Goal: Book appointment/travel/reservation

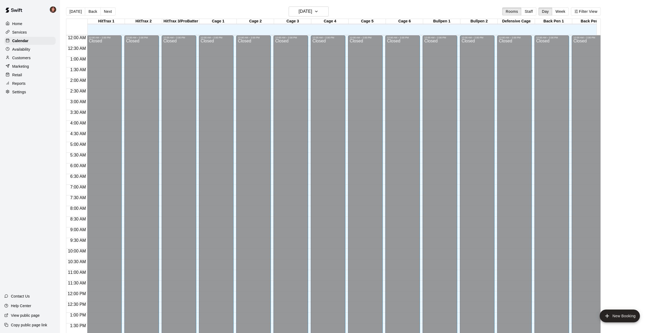
scroll to position [192, 0]
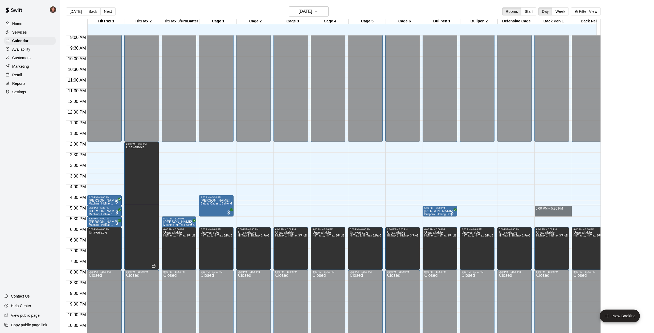
drag, startPoint x: 557, startPoint y: 207, endPoint x: 558, endPoint y: 213, distance: 6.4
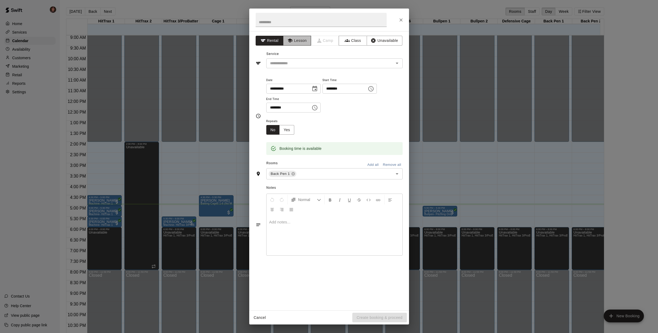
click at [296, 43] on button "Lesson" at bounding box center [297, 41] width 28 height 10
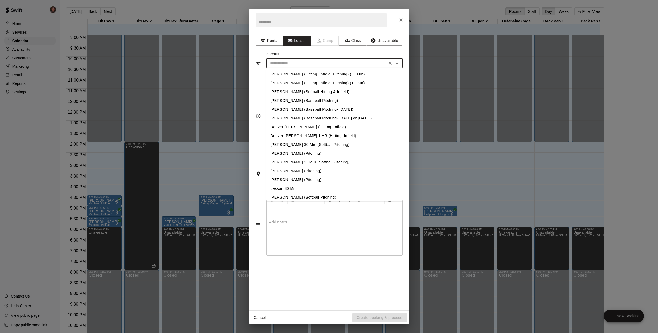
click at [305, 64] on input "text" at bounding box center [326, 63] width 117 height 7
click at [287, 188] on li "Lesson 30 Min" at bounding box center [334, 188] width 136 height 9
type input "**********"
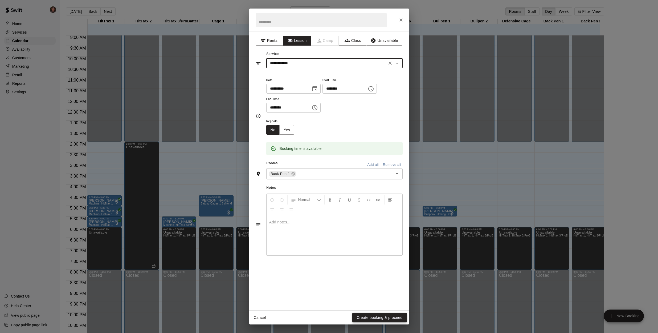
click at [374, 317] on button "Create booking & proceed" at bounding box center [379, 318] width 54 height 10
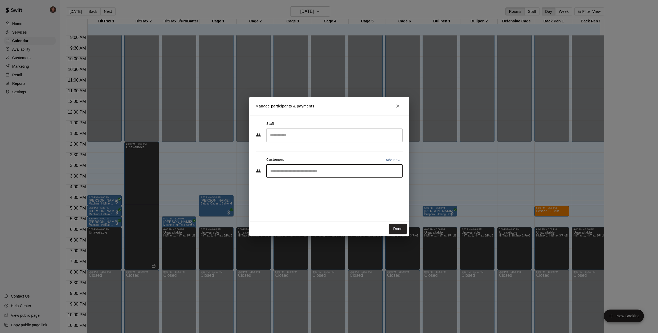
click at [317, 170] on input "Start typing to search customers..." at bounding box center [335, 170] width 132 height 5
type input "********"
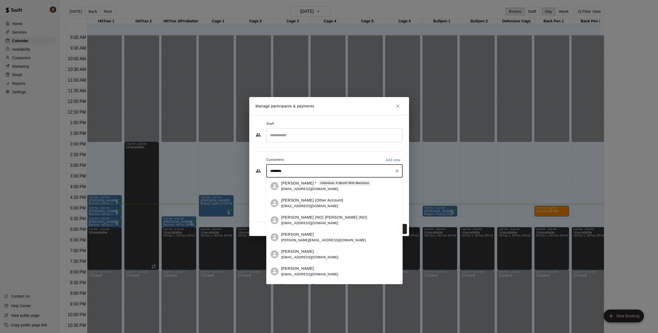
click at [296, 185] on p "[PERSON_NAME] *" at bounding box center [298, 183] width 35 height 6
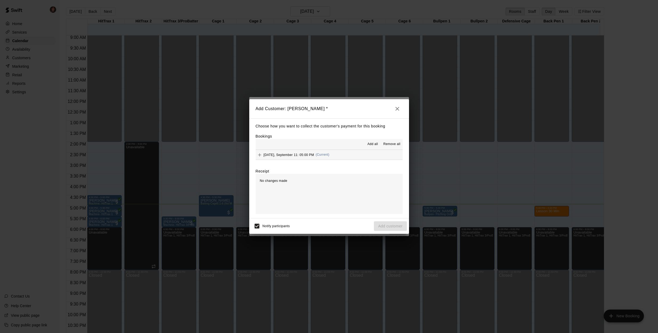
click at [358, 153] on button "[DATE], September 11: 05:00 PM (Current)" at bounding box center [329, 155] width 147 height 10
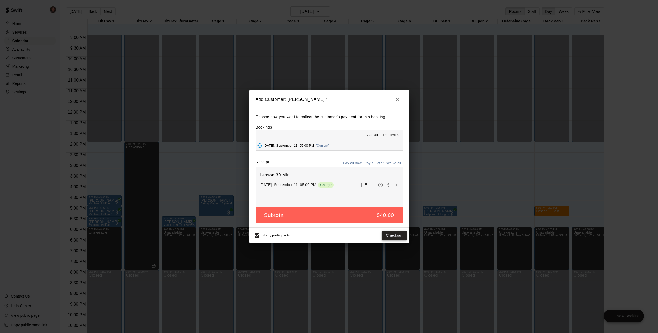
click at [393, 236] on button "Checkout" at bounding box center [394, 235] width 25 height 10
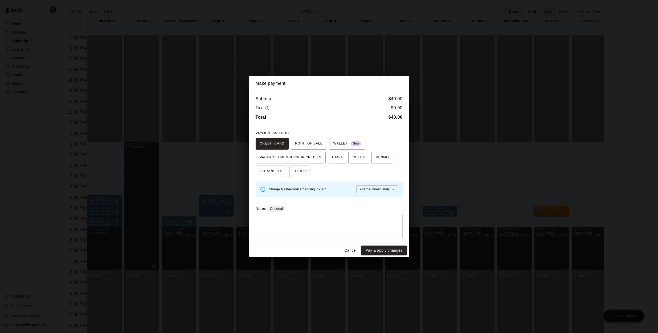
drag, startPoint x: 385, startPoint y: 251, endPoint x: 379, endPoint y: 242, distance: 10.1
click at [385, 251] on button "Pay & apply changes" at bounding box center [384, 250] width 46 height 10
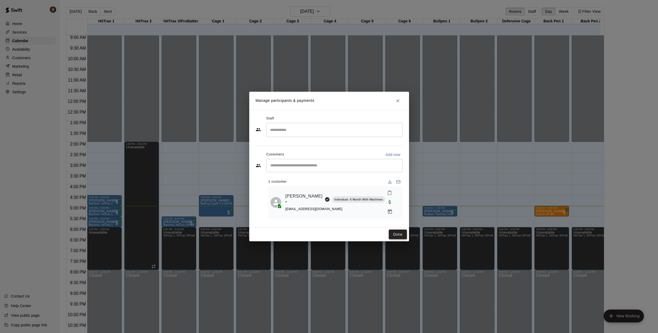
click at [400, 229] on button "Done" at bounding box center [398, 234] width 18 height 10
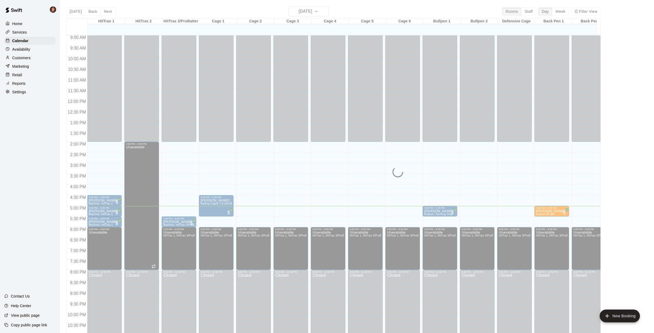
click at [64, 187] on div "[DATE] Back [DATE][DATE] Rooms Staff Day Week Filter View HitTrax 1 11 Thu HitT…" at bounding box center [333, 172] width 543 height 333
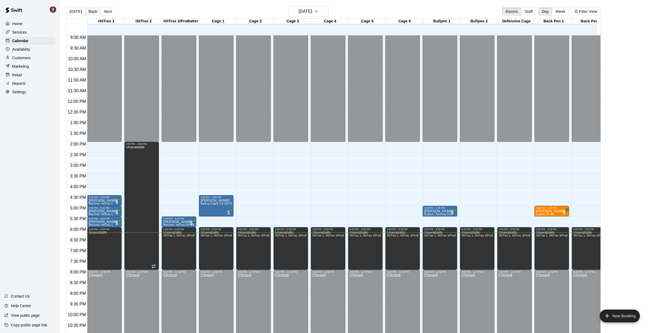
click at [91, 13] on button "Back" at bounding box center [93, 11] width 16 height 8
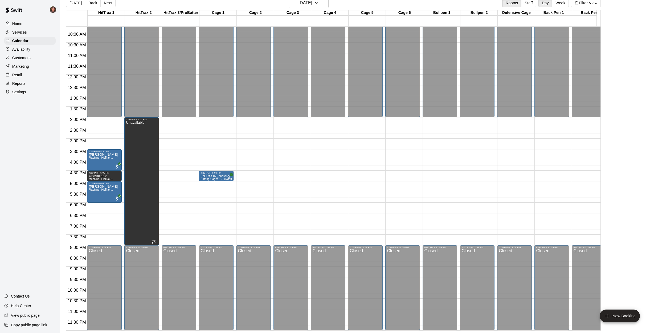
scroll to position [212, 0]
click at [72, 1] on button "[DATE]" at bounding box center [75, 3] width 19 height 8
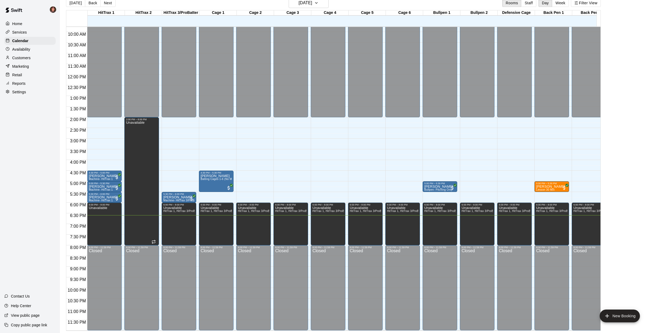
click at [28, 58] on p "Customers" at bounding box center [21, 57] width 18 height 5
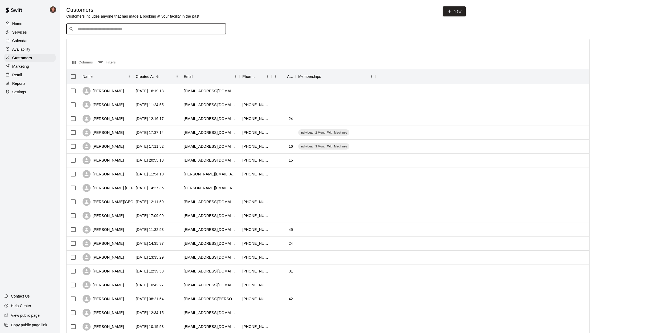
click at [104, 31] on input "Search customers by name or email" at bounding box center [150, 28] width 148 height 5
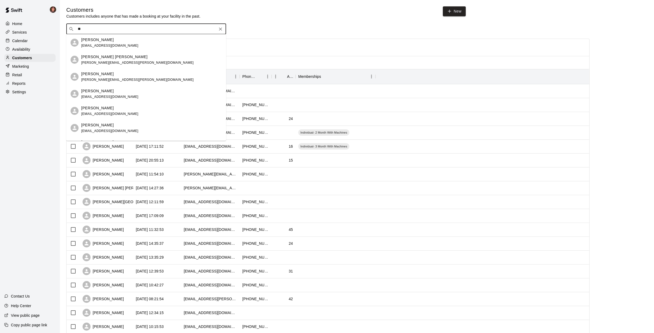
type input "*"
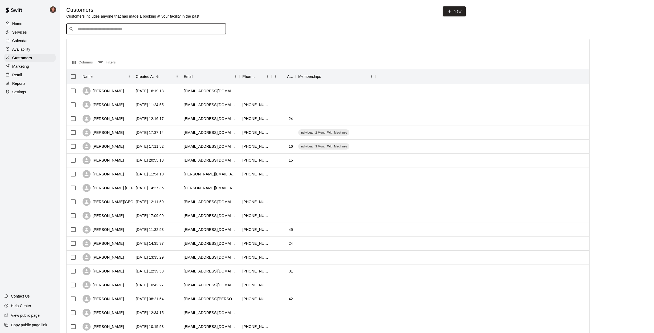
click at [22, 41] on p "Calendar" at bounding box center [19, 40] width 15 height 5
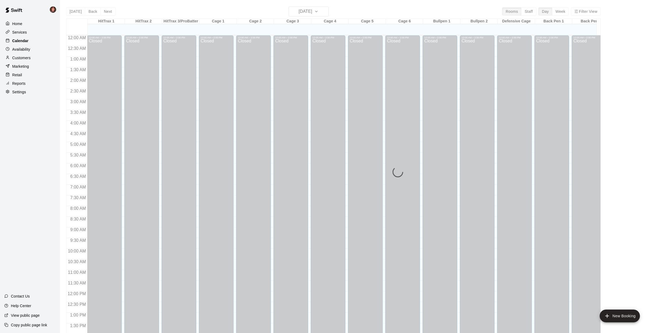
scroll to position [192, 0]
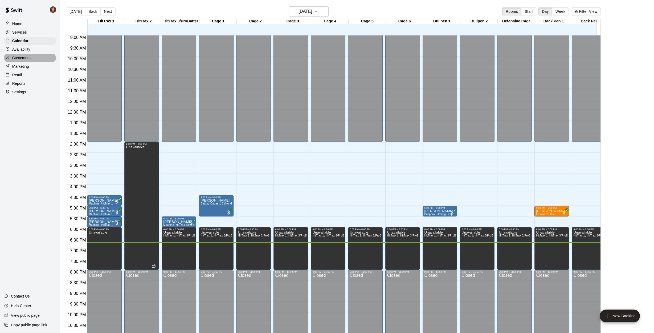
click at [23, 57] on p "Customers" at bounding box center [21, 57] width 18 height 5
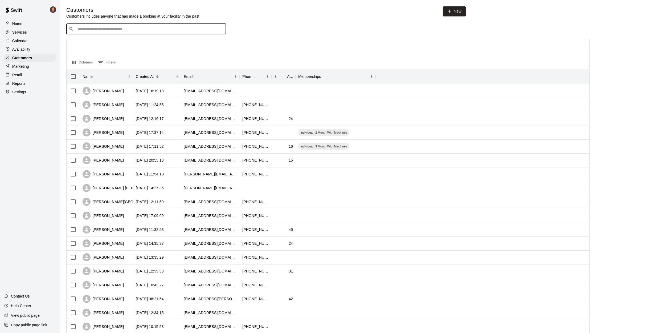
click at [167, 27] on input "Search customers by name or email" at bounding box center [150, 28] width 148 height 5
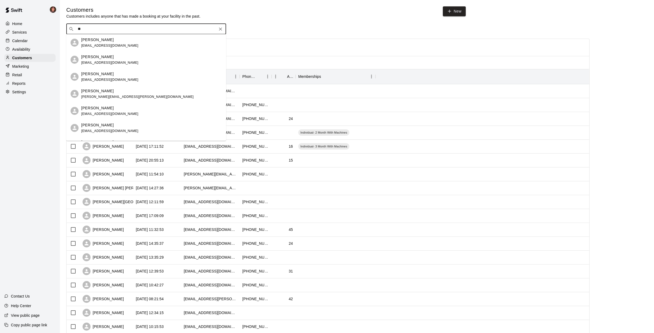
type input "*"
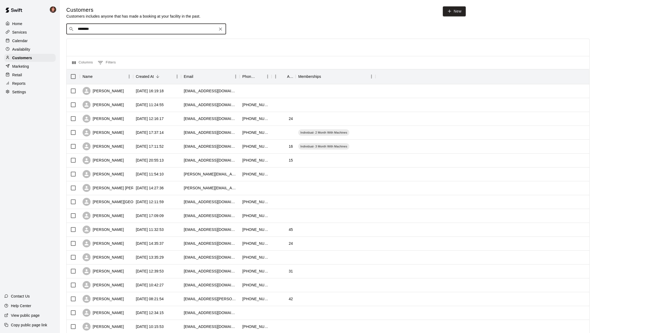
type input "********"
click at [32, 43] on div "Calendar" at bounding box center [29, 41] width 51 height 8
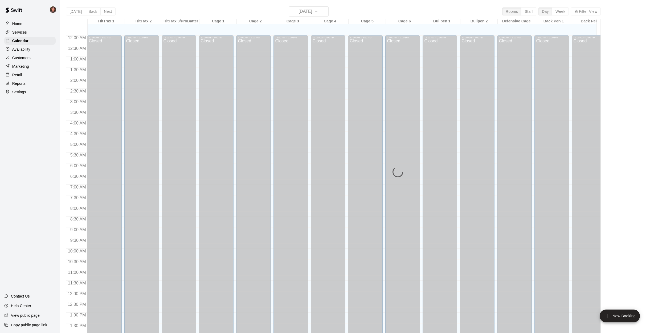
scroll to position [192, 0]
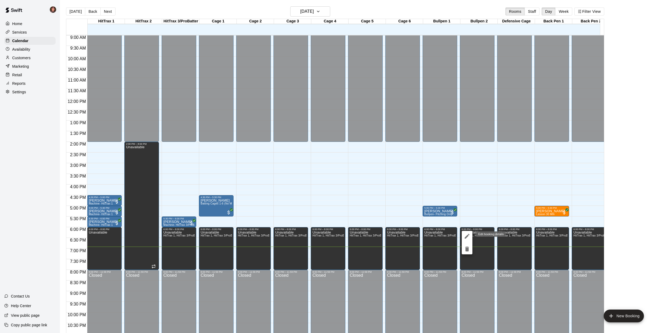
click at [467, 239] on icon "edit" at bounding box center [467, 236] width 6 height 6
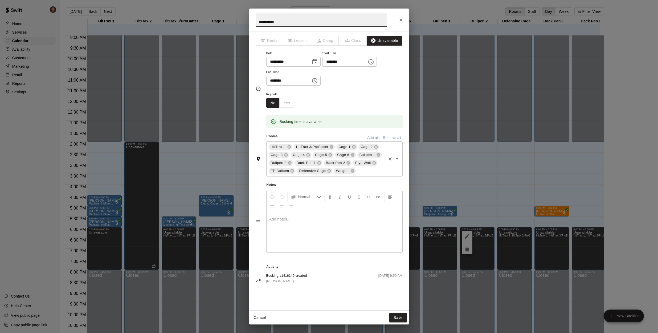
click at [348, 162] on icon at bounding box center [348, 163] width 4 height 4
click at [396, 317] on button "Save" at bounding box center [399, 318] width 18 height 10
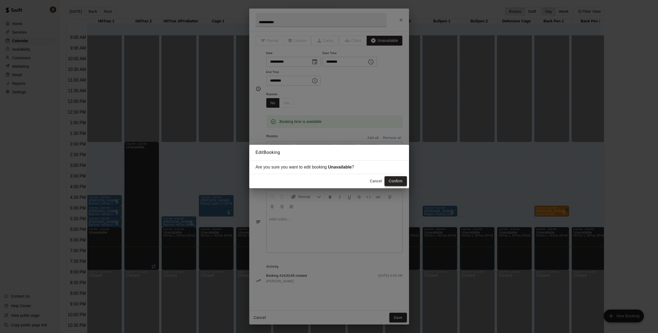
click at [394, 183] on button "Confirm" at bounding box center [396, 181] width 22 height 10
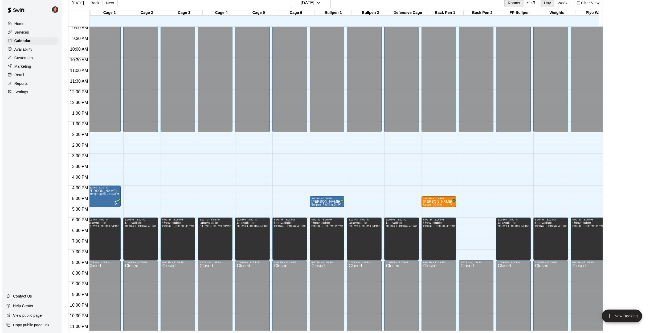
scroll to position [193, 121]
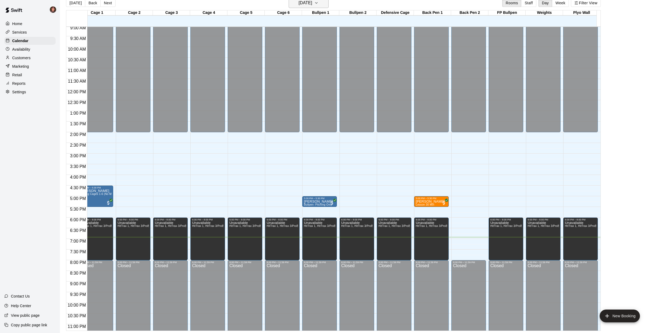
click at [312, 5] on h6 "[DATE]" at bounding box center [306, 2] width 14 height 7
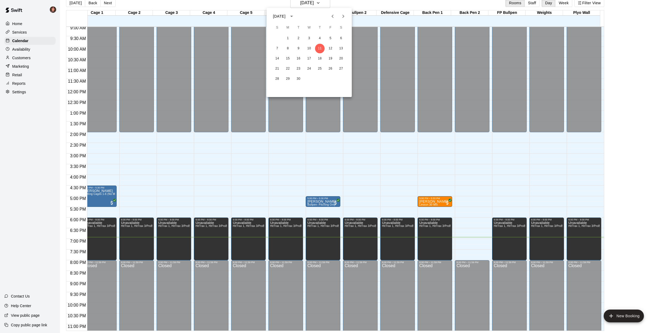
click at [335, 16] on icon "Previous month" at bounding box center [333, 16] width 6 height 6
click at [320, 79] on button "28" at bounding box center [320, 79] width 10 height 10
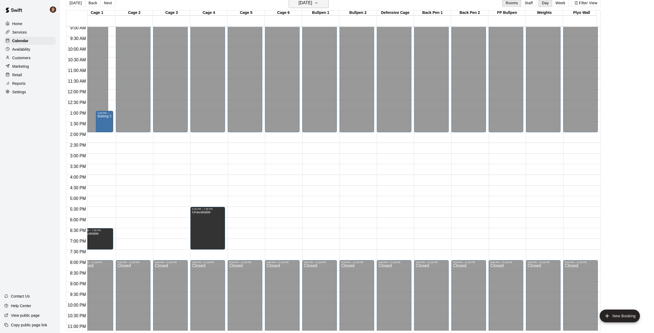
click at [312, 3] on h6 "[DATE]" at bounding box center [306, 2] width 14 height 7
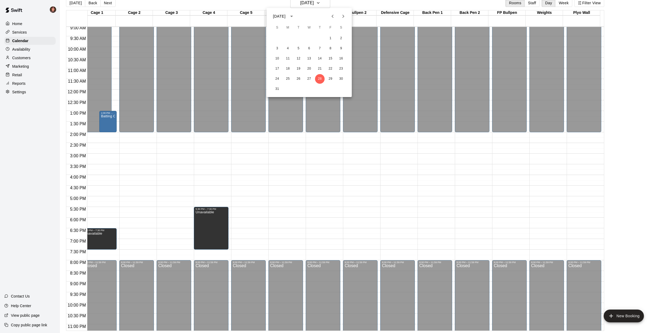
click at [343, 18] on icon "Next month" at bounding box center [343, 16] width 6 height 6
click at [321, 39] on button "4" at bounding box center [320, 39] width 10 height 10
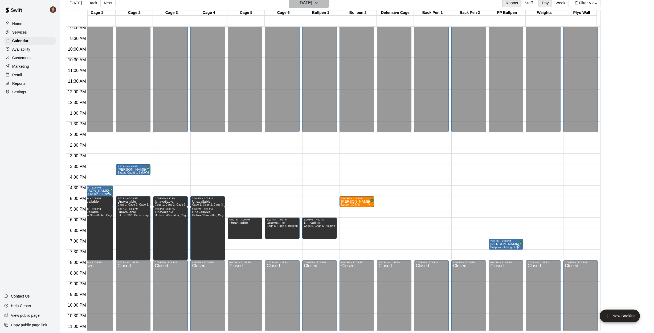
click at [308, 2] on h6 "[DATE]" at bounding box center [306, 2] width 14 height 7
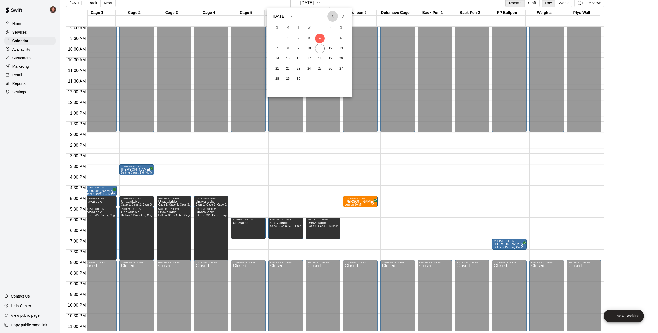
click at [332, 15] on icon "Previous month" at bounding box center [333, 16] width 6 height 6
click at [321, 79] on button "28" at bounding box center [320, 79] width 10 height 10
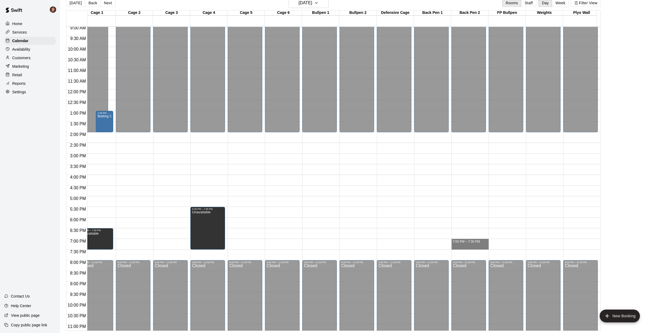
drag, startPoint x: 467, startPoint y: 240, endPoint x: 467, endPoint y: 248, distance: 7.7
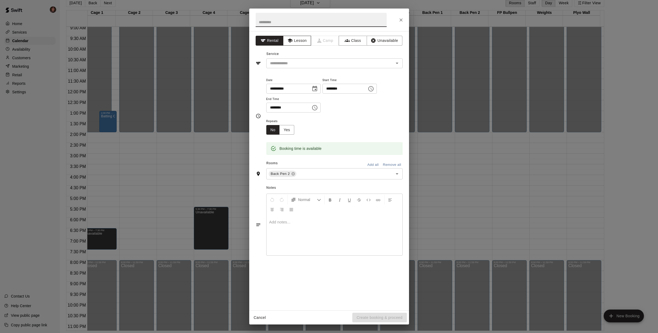
click at [299, 43] on button "Lesson" at bounding box center [297, 41] width 28 height 10
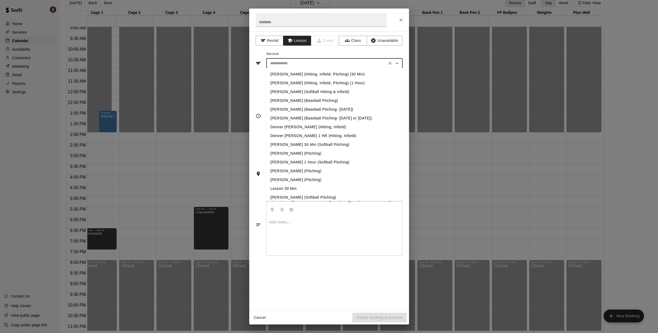
click at [302, 63] on input "text" at bounding box center [326, 63] width 117 height 7
click at [286, 100] on li "[PERSON_NAME] (Baseball Pitching)" at bounding box center [334, 100] width 136 height 9
type input "**********"
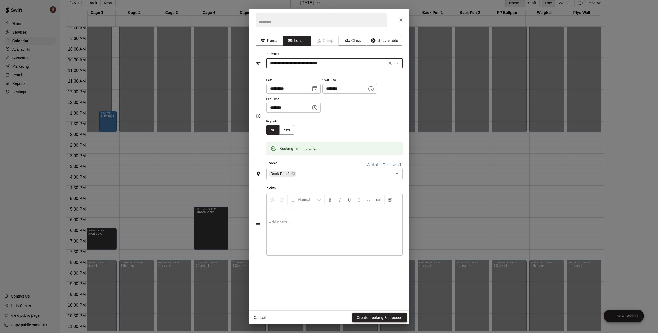
click at [365, 317] on button "Create booking & proceed" at bounding box center [379, 318] width 54 height 10
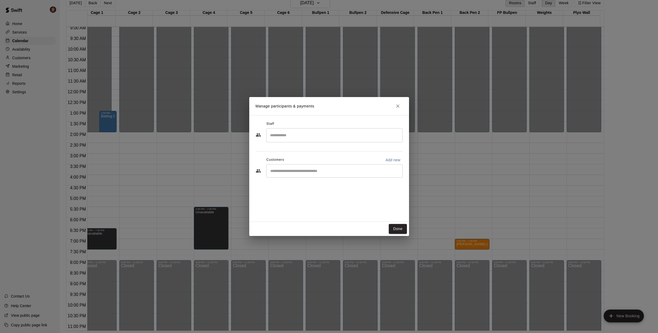
click at [293, 137] on input "Search staff" at bounding box center [335, 135] width 132 height 9
click at [294, 147] on li "[PERSON_NAME] Instructor" at bounding box center [334, 151] width 136 height 18
type input "****"
click at [291, 171] on input "Start typing to search customers..." at bounding box center [335, 170] width 132 height 5
type input "****"
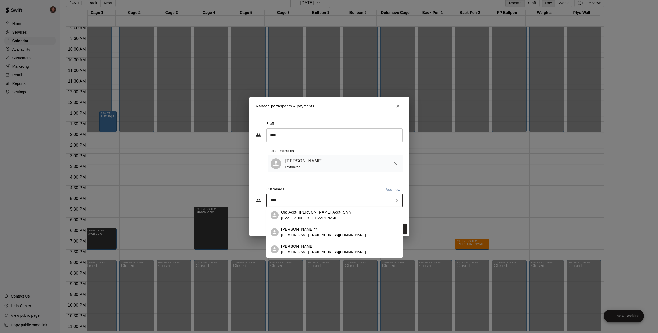
click at [307, 234] on span "[PERSON_NAME][EMAIL_ADDRESS][DOMAIN_NAME]" at bounding box center [323, 235] width 85 height 4
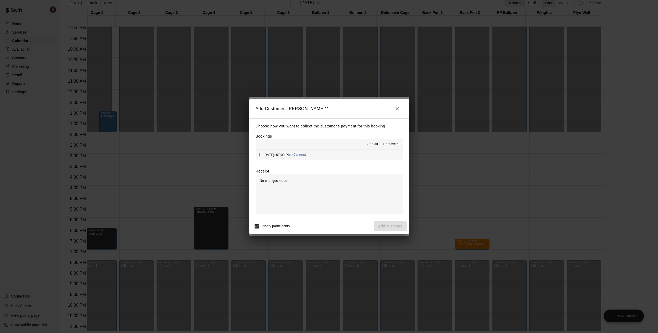
click at [359, 157] on button "[DATE]: 07:00 PM (Current)" at bounding box center [329, 155] width 147 height 10
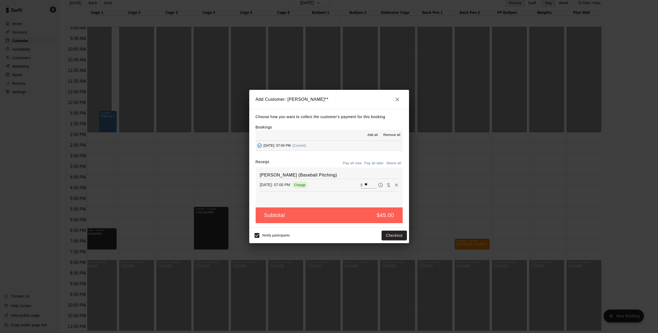
click at [398, 99] on icon "button" at bounding box center [397, 99] width 6 height 6
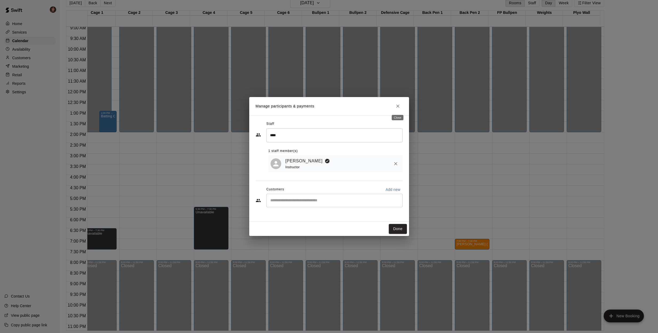
click at [399, 106] on icon "Close" at bounding box center [397, 105] width 5 height 5
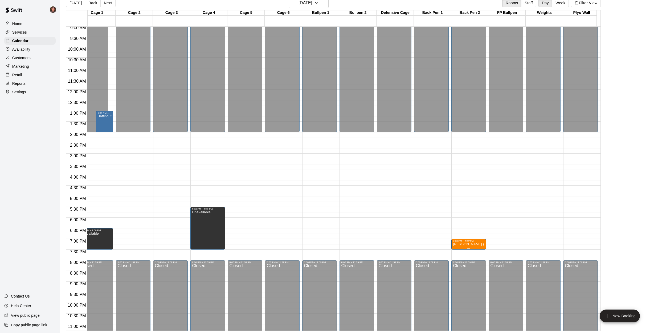
click at [463, 244] on p "[PERSON_NAME] (Baseball Pitching)" at bounding box center [468, 244] width 31 height 0
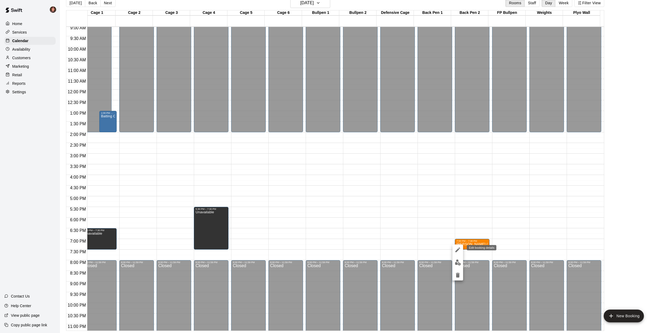
click at [459, 249] on icon "edit" at bounding box center [458, 249] width 6 height 6
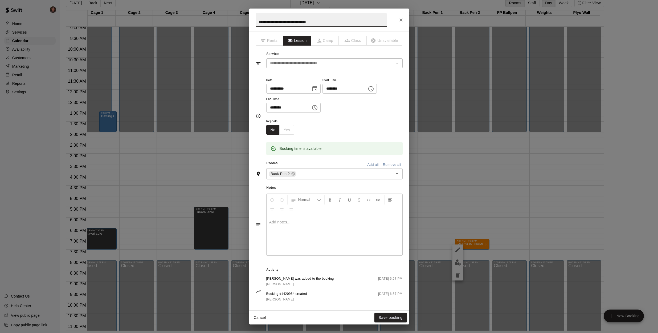
click at [290, 129] on div "No Yes" at bounding box center [280, 130] width 28 height 10
click at [403, 20] on icon "Close" at bounding box center [401, 19] width 5 height 5
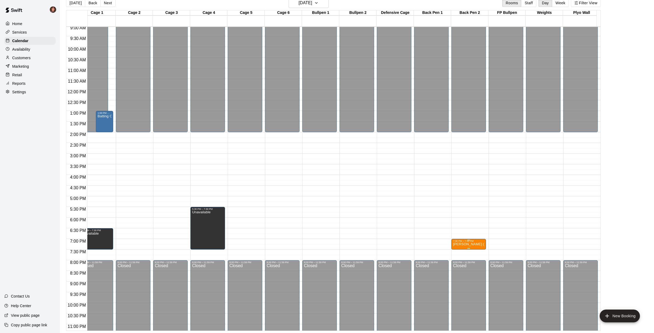
click at [470, 244] on p "[PERSON_NAME] (Baseball Pitching)" at bounding box center [468, 244] width 31 height 0
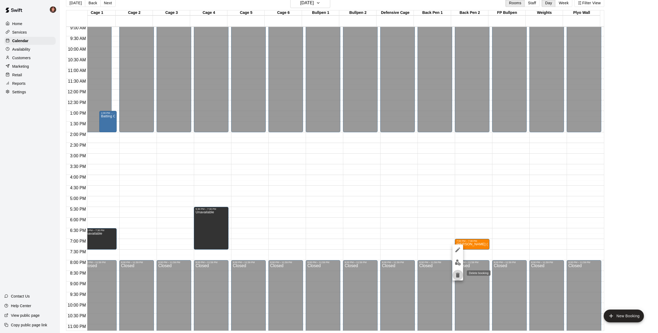
click at [457, 275] on icon "delete" at bounding box center [458, 275] width 4 height 5
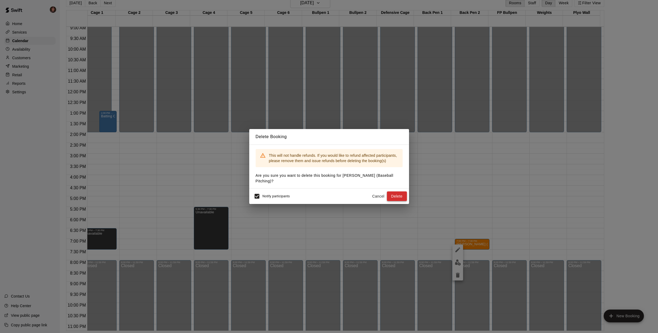
click at [399, 195] on button "Delete" at bounding box center [397, 196] width 20 height 10
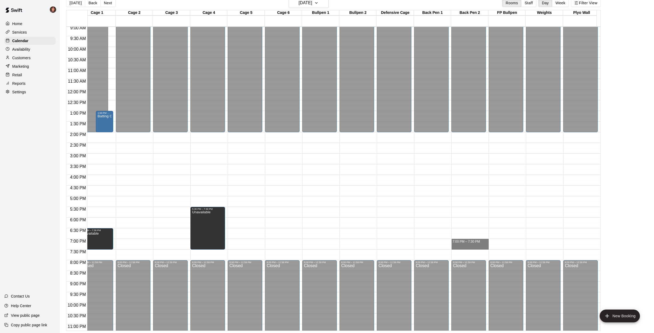
drag, startPoint x: 469, startPoint y: 240, endPoint x: 468, endPoint y: 247, distance: 7.0
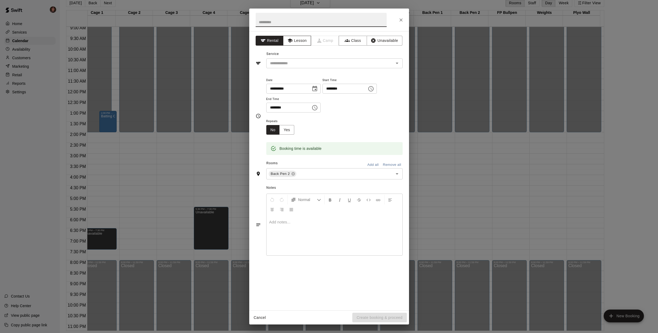
click at [299, 42] on button "Lesson" at bounding box center [297, 41] width 28 height 10
click at [291, 65] on input "text" at bounding box center [326, 63] width 117 height 7
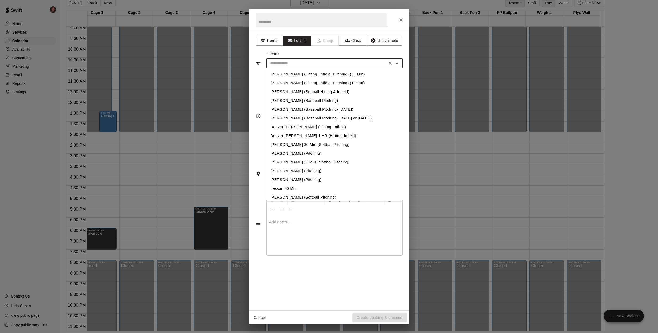
click at [283, 101] on li "[PERSON_NAME] (Baseball Pitching)" at bounding box center [334, 100] width 136 height 9
type input "**********"
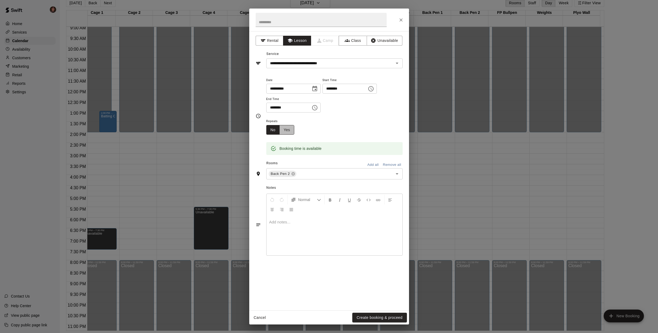
click at [290, 129] on button "Yes" at bounding box center [286, 130] width 15 height 10
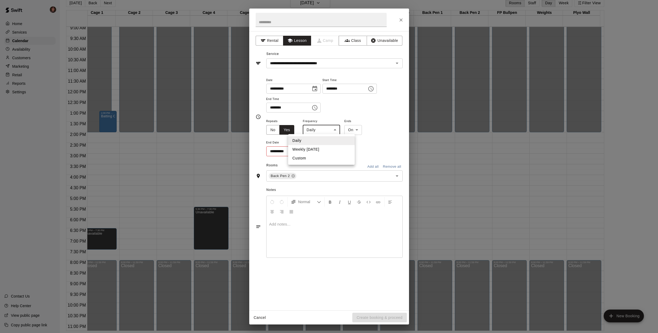
click at [326, 130] on body "Home Services Calendar Availability Customers Marketing Retail Reports Settings…" at bounding box center [329, 161] width 658 height 341
click at [316, 149] on li "Weekly [DATE]" at bounding box center [321, 149] width 67 height 9
type input "******"
click at [315, 151] on icon "Choose date" at bounding box center [313, 150] width 5 height 5
click at [343, 164] on icon "Next month" at bounding box center [343, 163] width 2 height 3
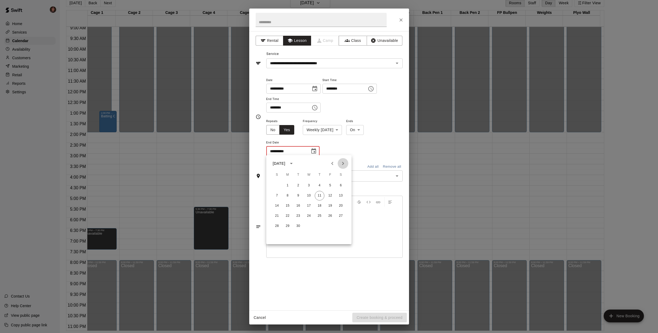
click at [343, 164] on icon "Next month" at bounding box center [343, 163] width 2 height 3
click at [321, 186] on button "2" at bounding box center [320, 186] width 10 height 10
type input "**********"
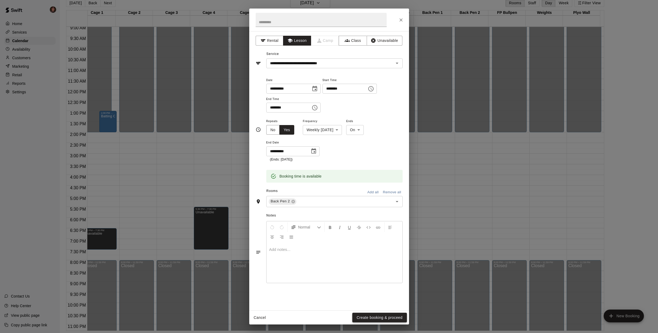
click at [380, 317] on button "Create booking & proceed" at bounding box center [379, 318] width 54 height 10
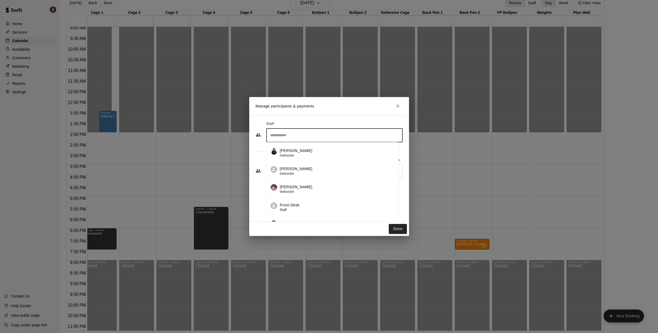
click at [316, 138] on input "Search staff" at bounding box center [335, 135] width 132 height 9
click at [310, 152] on div "[PERSON_NAME] Instructor" at bounding box center [339, 153] width 119 height 10
type input "****"
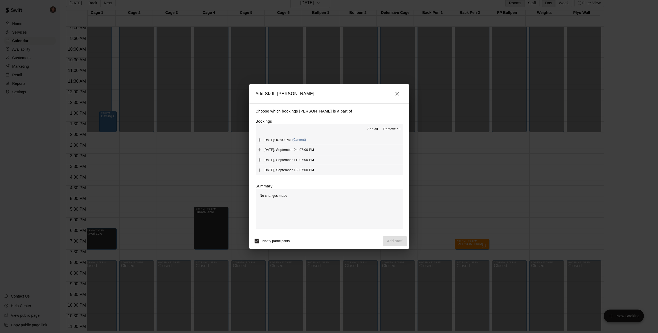
click at [373, 128] on span "Add all" at bounding box center [373, 129] width 11 height 5
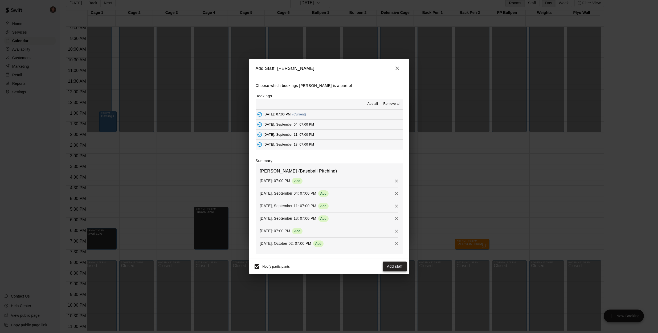
click at [391, 267] on button "Add staff" at bounding box center [395, 266] width 24 height 10
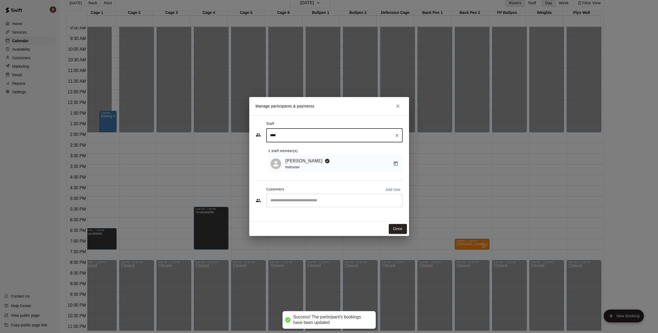
click at [308, 201] on input "Start typing to search customers..." at bounding box center [335, 200] width 132 height 5
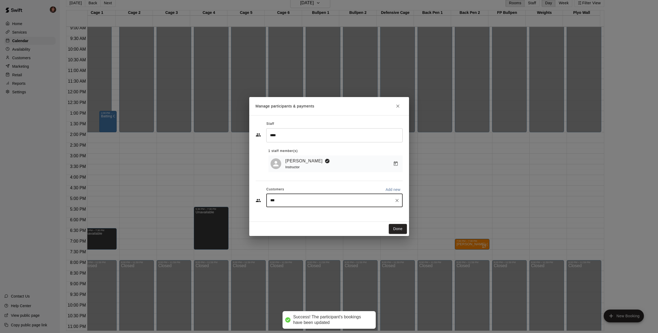
type input "****"
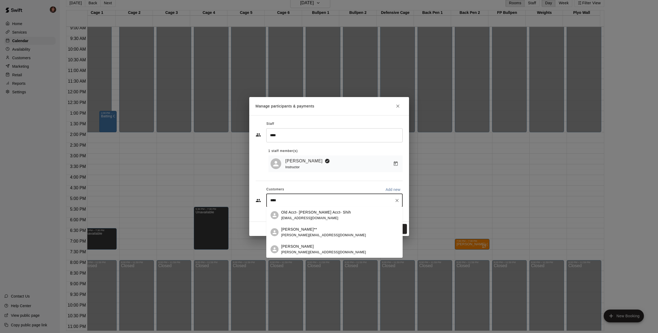
click at [298, 232] on p "[PERSON_NAME]**" at bounding box center [299, 229] width 36 height 6
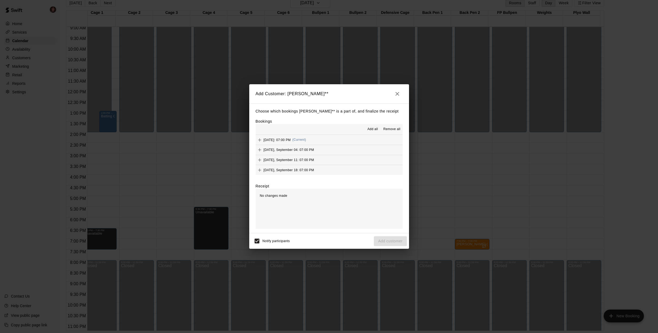
click at [396, 95] on icon "button" at bounding box center [398, 94] width 4 height 4
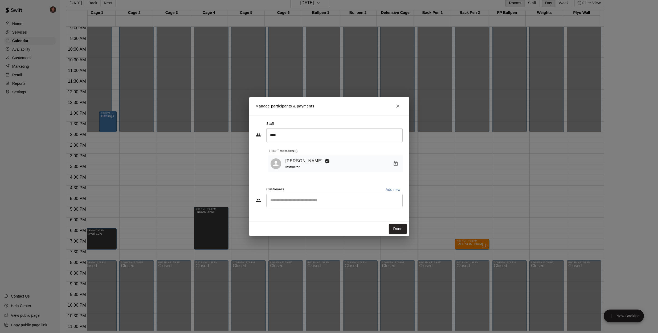
click at [327, 202] on input "Start typing to search customers..." at bounding box center [335, 200] width 132 height 5
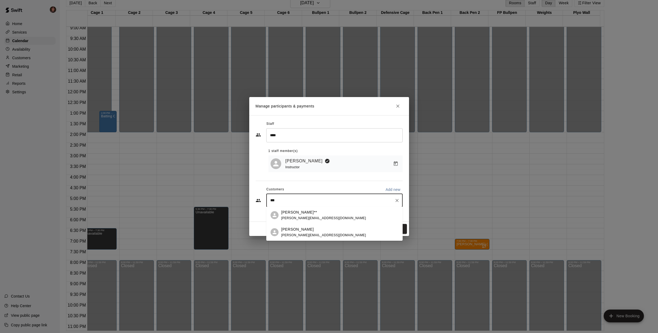
type input "****"
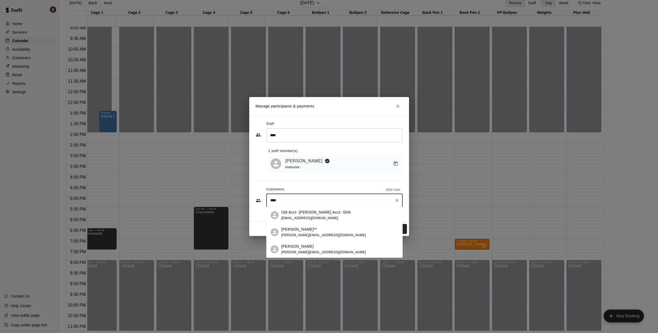
click at [315, 250] on div "[PERSON_NAME] [PERSON_NAME][EMAIL_ADDRESS][DOMAIN_NAME]" at bounding box center [323, 249] width 85 height 11
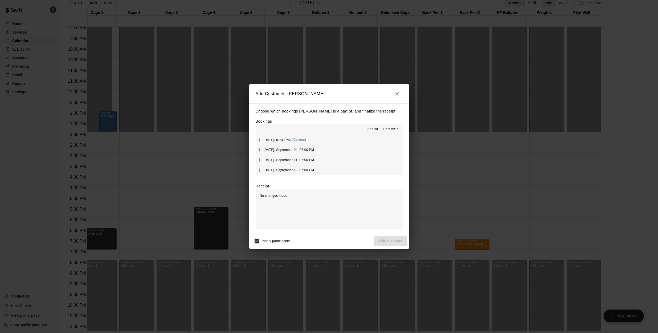
click at [363, 139] on button "[DATE]: 07:00 PM (Current)" at bounding box center [329, 140] width 147 height 10
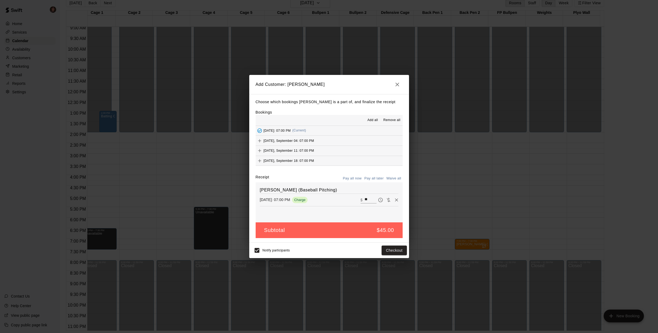
click at [361, 144] on button "[DATE], September 04: 07:00 PM" at bounding box center [329, 141] width 147 height 10
click at [360, 148] on button "[DATE], September 11: 07:00 PM" at bounding box center [329, 150] width 147 height 10
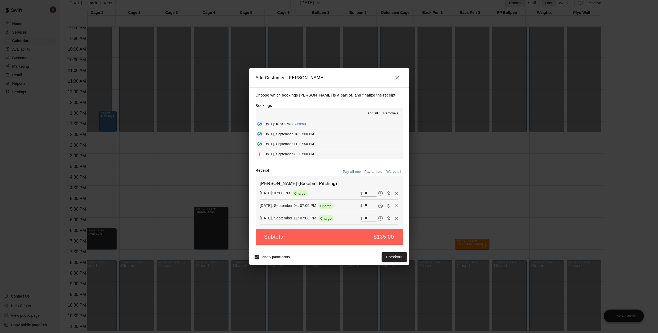
click at [361, 154] on button "[DATE], September 18: 07:00 PM" at bounding box center [329, 154] width 147 height 10
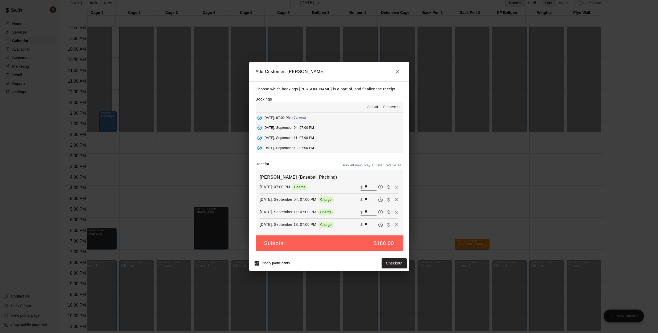
scroll to position [9, 0]
click at [354, 146] on button "[DATE]: 07:00 PM" at bounding box center [329, 149] width 147 height 10
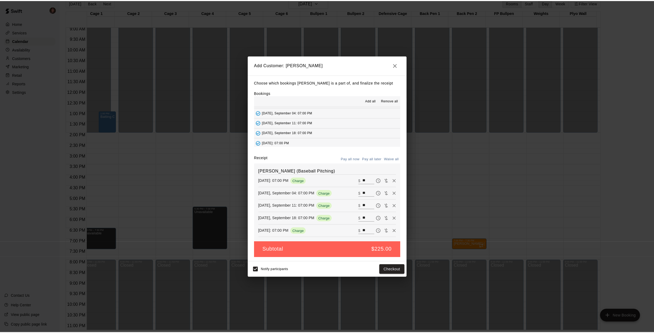
scroll to position [18, 0]
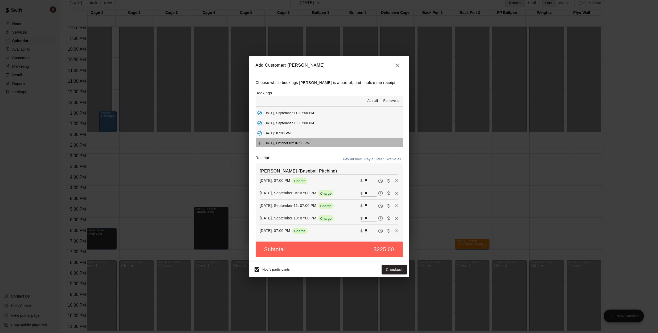
click at [354, 144] on button "[DATE], October 02: 07:00 PM" at bounding box center [329, 143] width 147 height 10
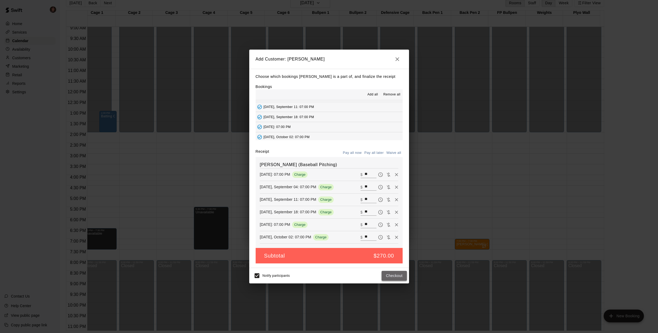
click at [392, 276] on button "Checkout" at bounding box center [394, 276] width 25 height 10
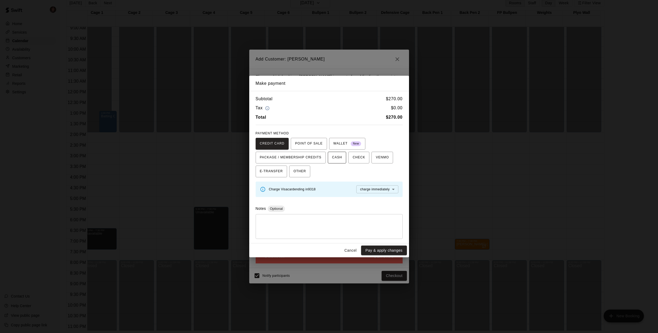
click at [338, 159] on span "CASH" at bounding box center [337, 157] width 10 height 9
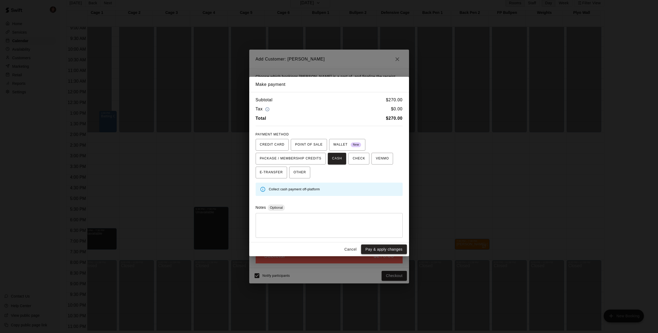
click at [374, 249] on button "Pay & apply changes" at bounding box center [384, 249] width 46 height 10
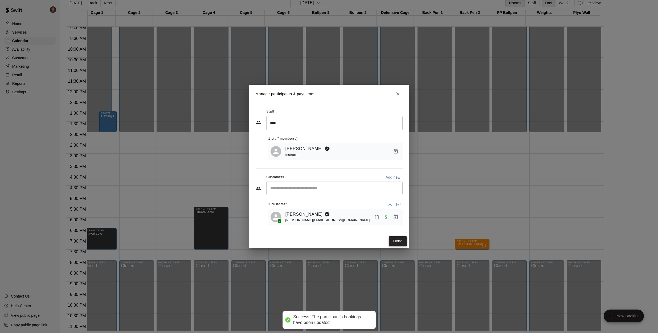
click at [395, 240] on button "Done" at bounding box center [398, 241] width 18 height 10
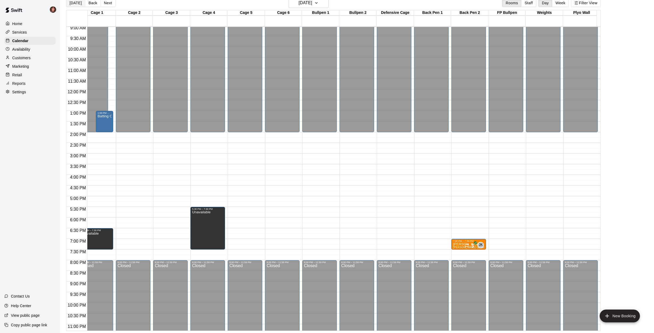
click at [76, 4] on button "[DATE]" at bounding box center [75, 3] width 19 height 8
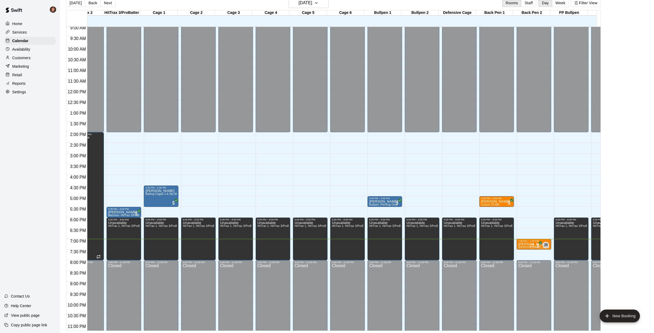
scroll to position [193, 0]
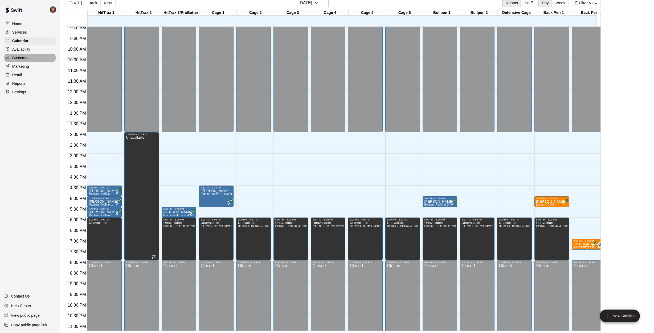
click at [31, 56] on div "Customers" at bounding box center [29, 58] width 51 height 8
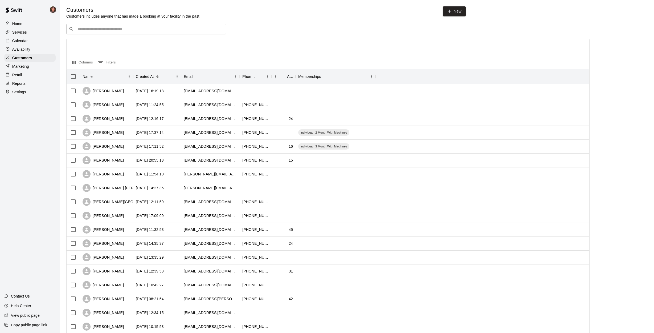
click at [118, 29] on input "Search customers by name or email" at bounding box center [150, 28] width 148 height 5
type input "*****"
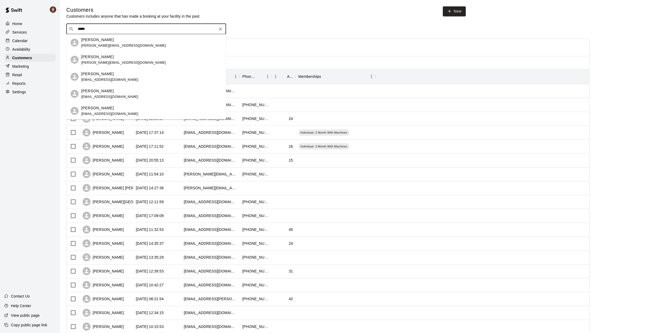
click at [222, 30] on icon "Clear" at bounding box center [220, 28] width 5 height 5
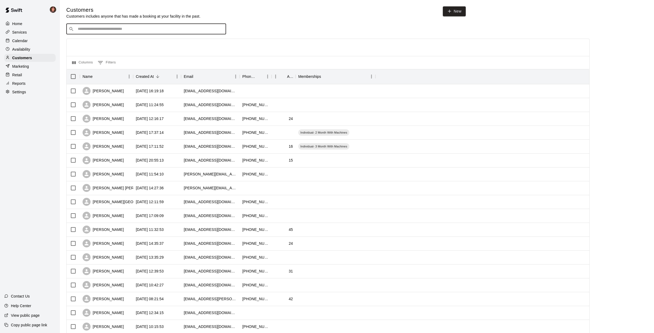
click at [25, 42] on p "Calendar" at bounding box center [19, 40] width 15 height 5
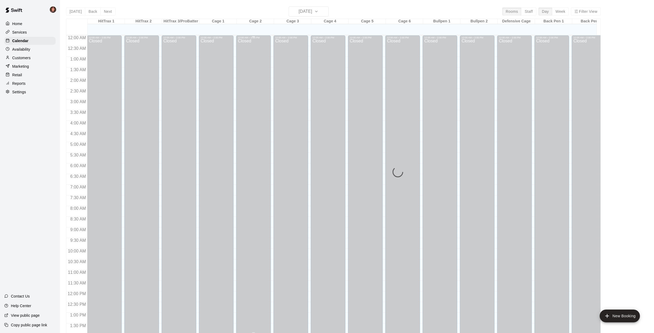
scroll to position [192, 0]
